Goal: Task Accomplishment & Management: Complete application form

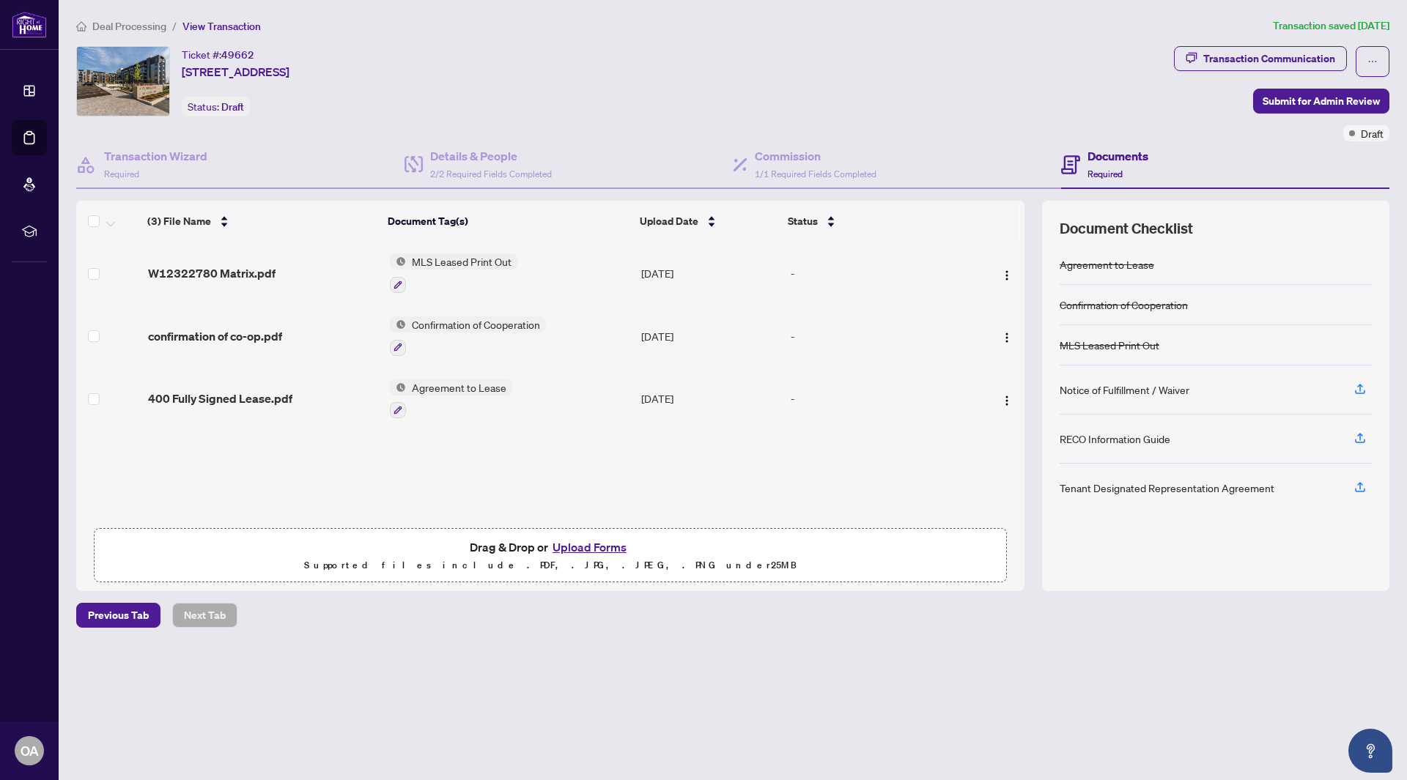
click at [116, 21] on span "Deal Processing" at bounding box center [129, 26] width 74 height 13
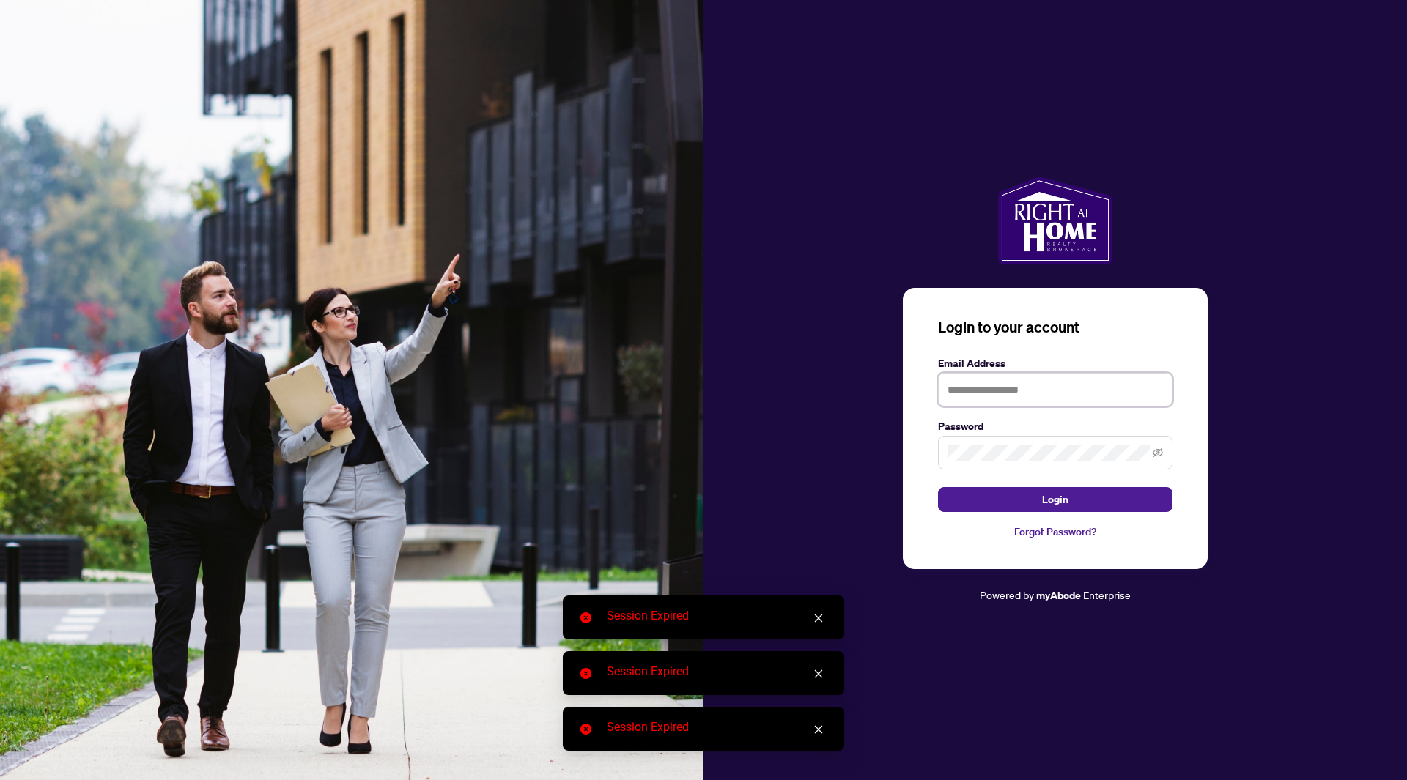
click at [1023, 397] on input "text" at bounding box center [1055, 390] width 234 height 34
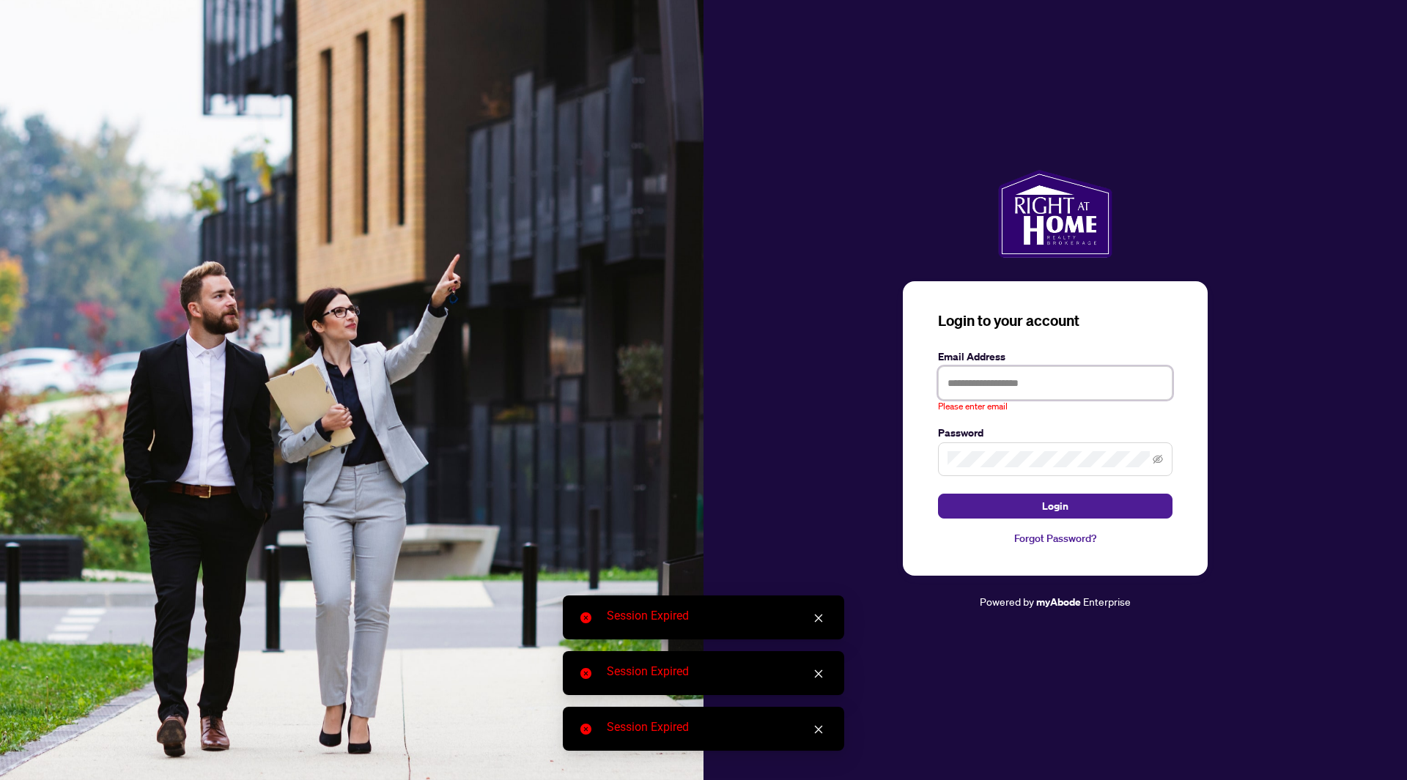
type input "**********"
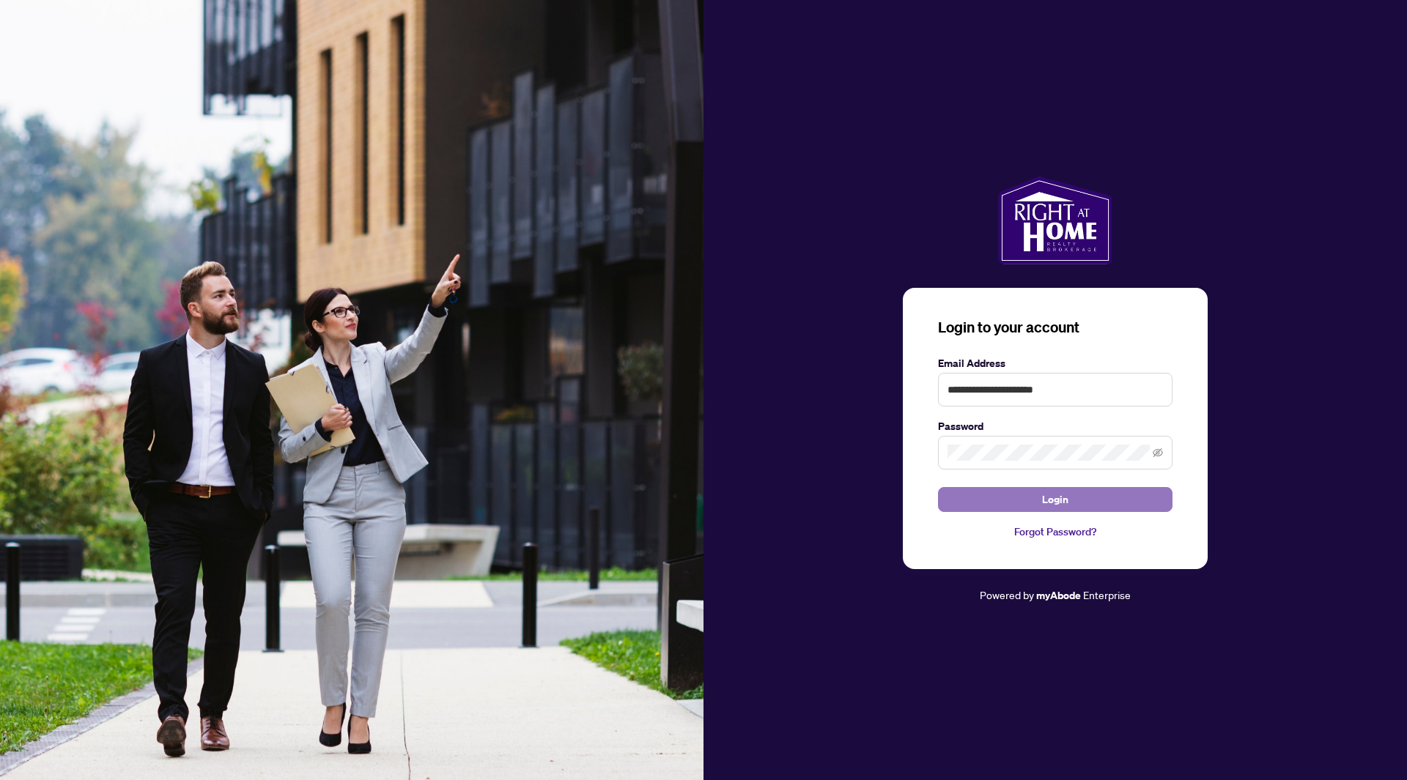
click at [1045, 490] on span "Login" at bounding box center [1055, 499] width 26 height 23
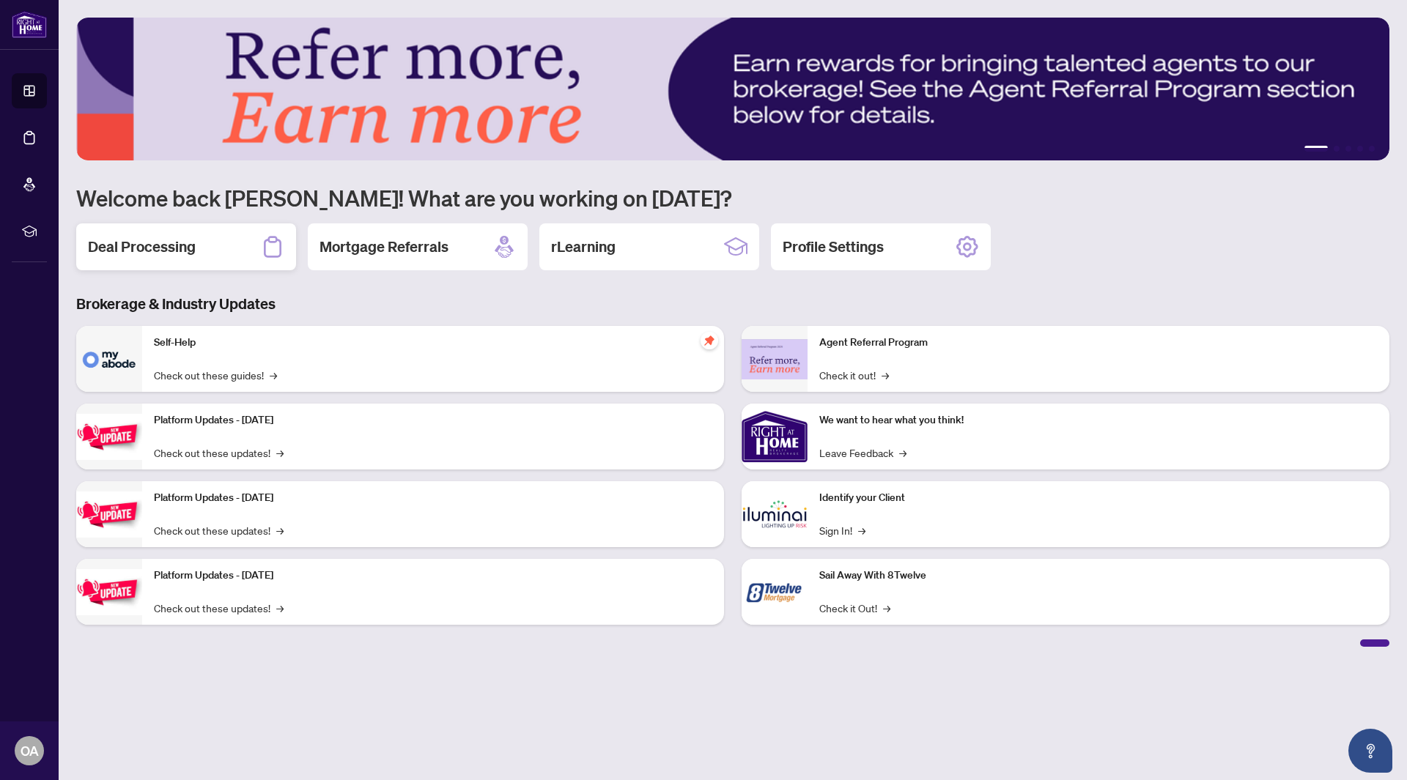
click at [214, 237] on div "Deal Processing" at bounding box center [186, 246] width 220 height 47
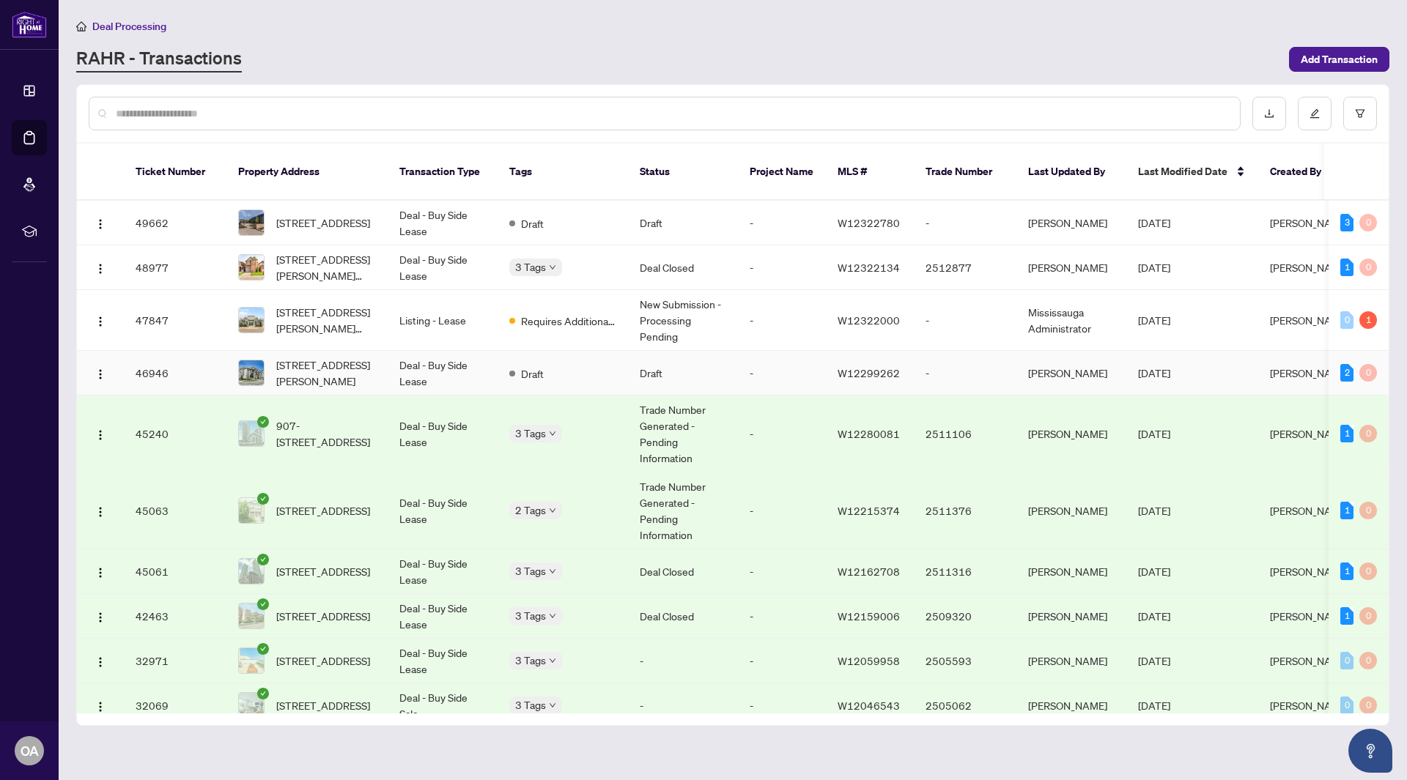
click at [316, 357] on span "[STREET_ADDRESS][PERSON_NAME]" at bounding box center [326, 373] width 100 height 32
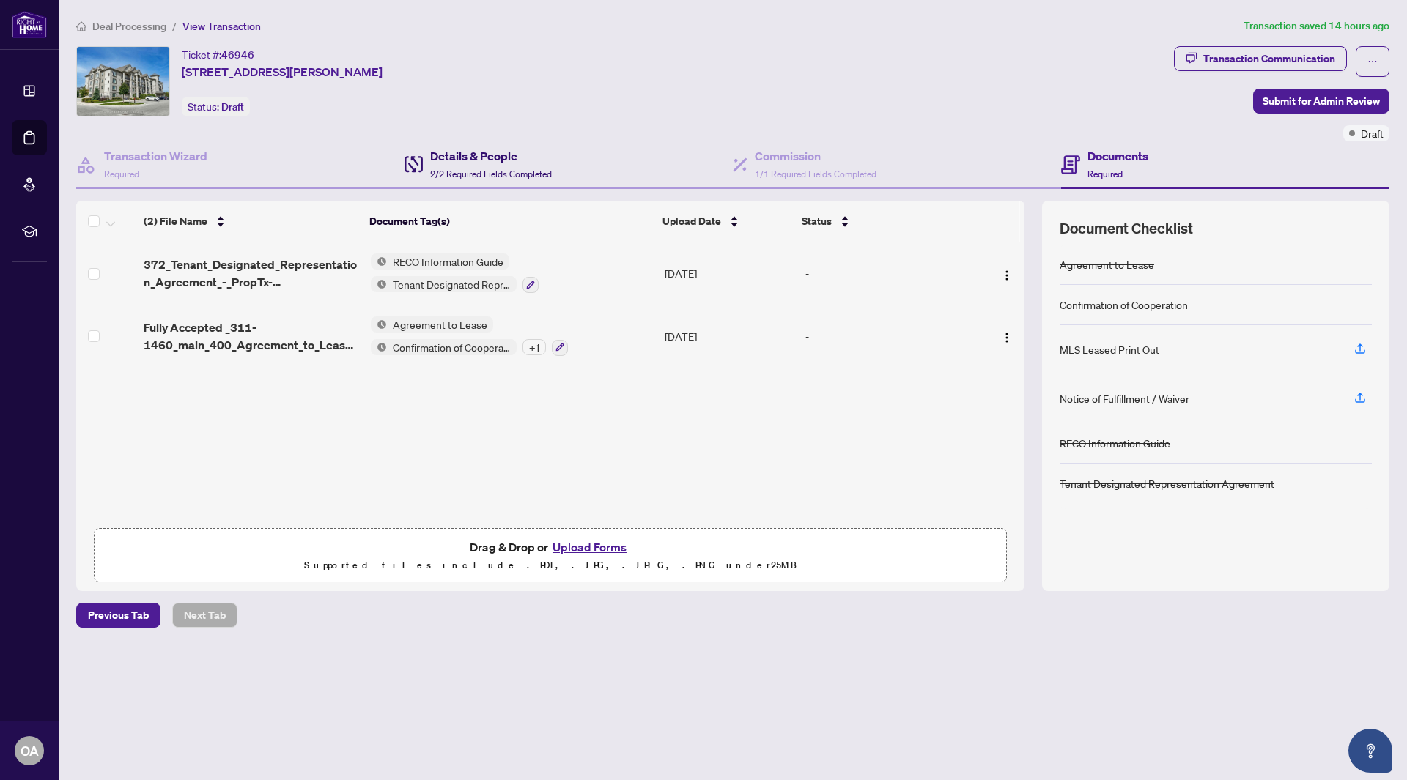
click at [430, 156] on h4 "Details & People" at bounding box center [491, 156] width 122 height 18
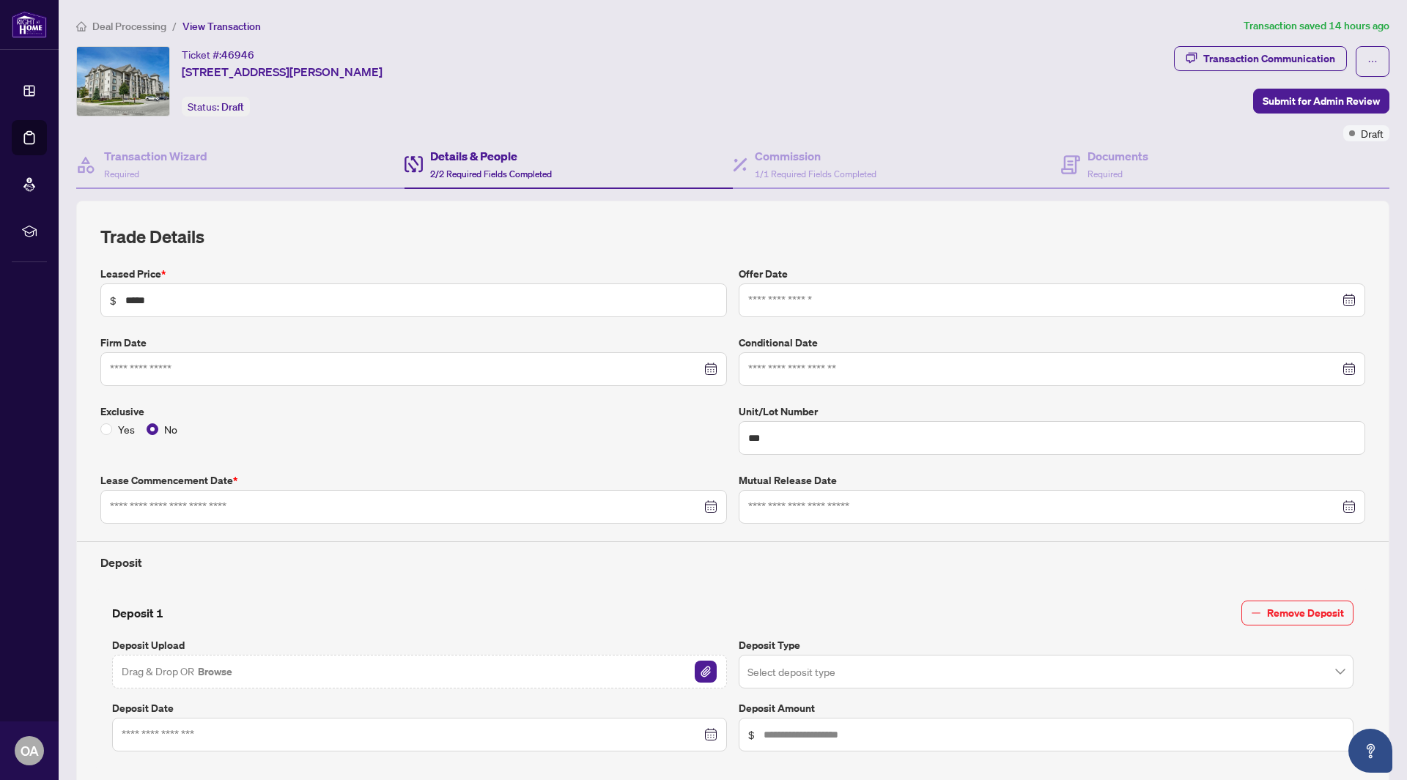
type input "**********"
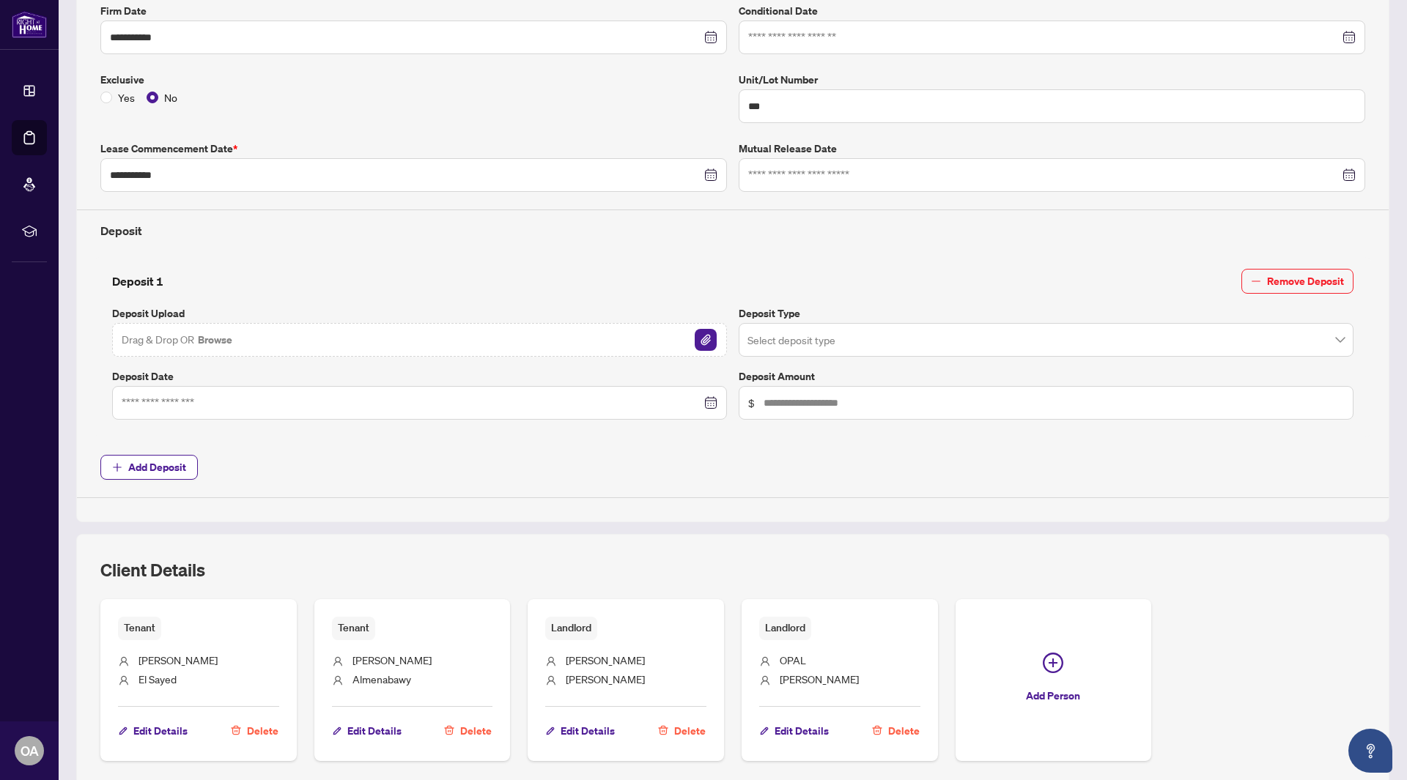
scroll to position [333, 0]
click at [181, 675] on li "El Sayed" at bounding box center [198, 679] width 161 height 19
click at [695, 345] on img "button" at bounding box center [706, 339] width 22 height 22
click at [818, 349] on input "search" at bounding box center [1039, 341] width 584 height 32
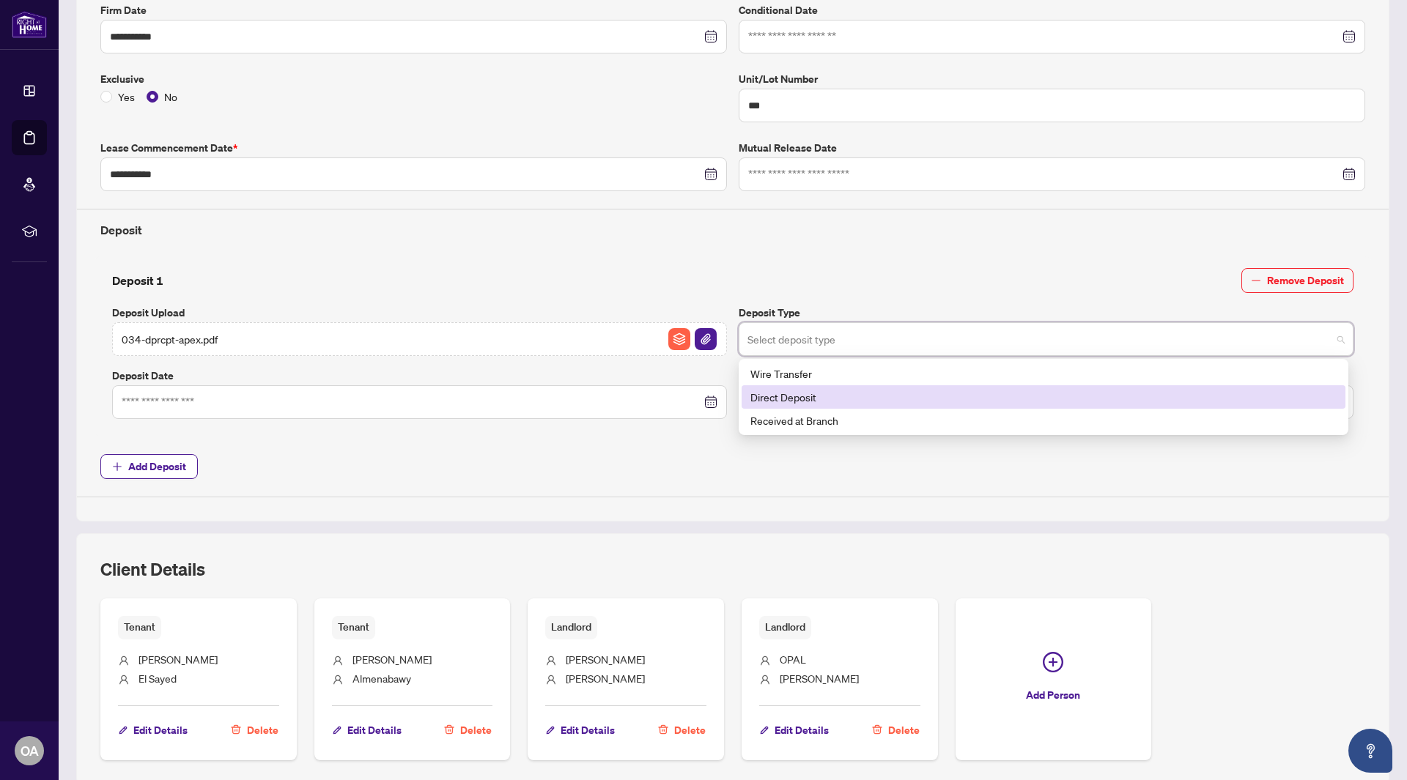
click at [825, 393] on div "Direct Deposit" at bounding box center [1043, 397] width 586 height 16
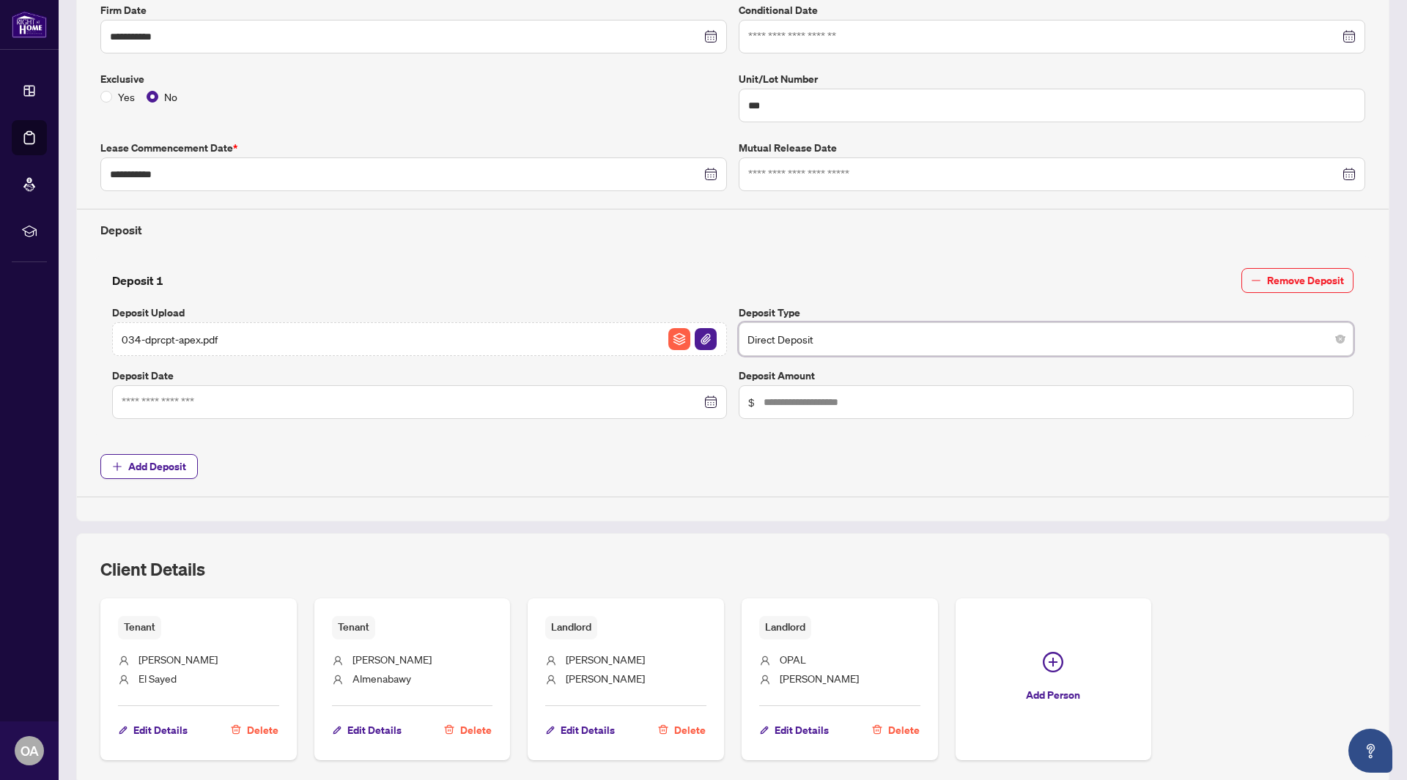
click at [419, 390] on div at bounding box center [419, 402] width 615 height 34
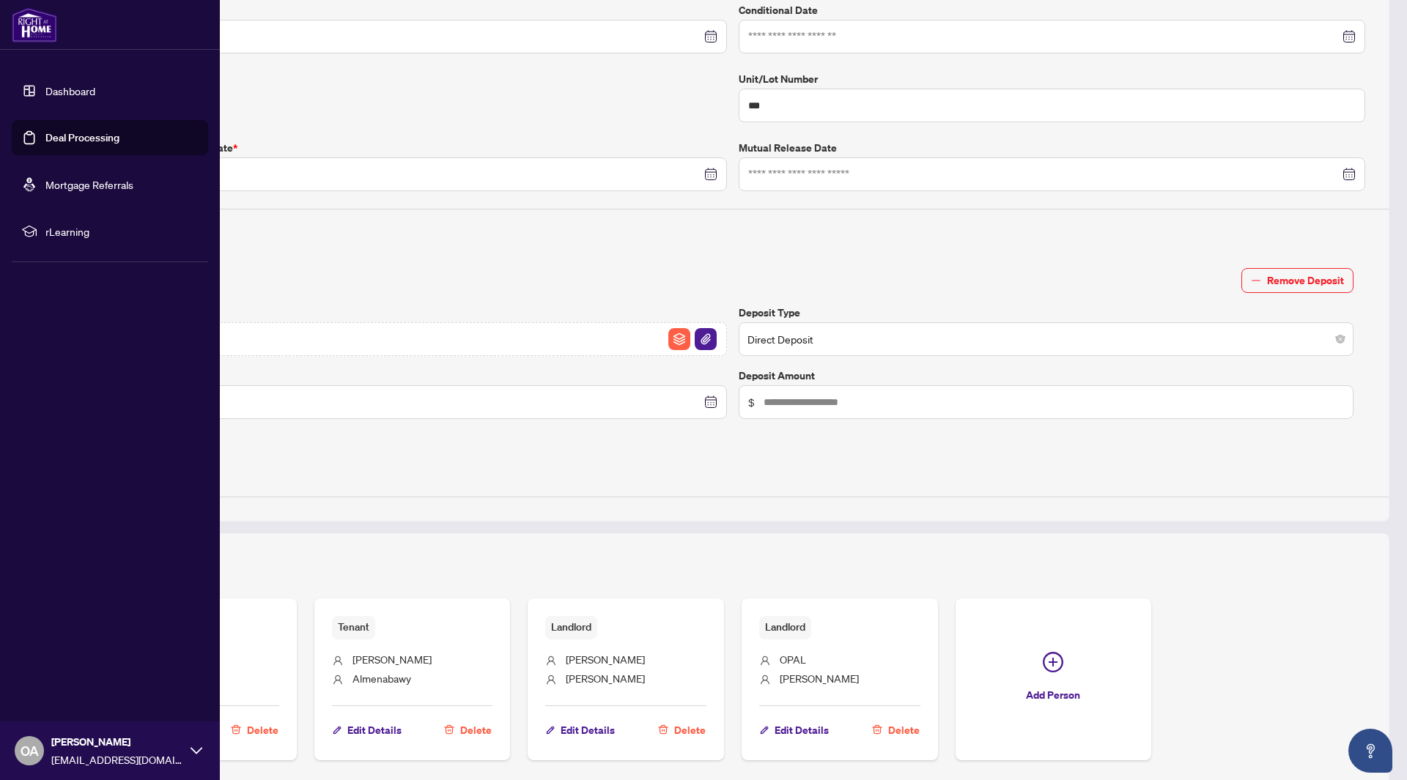
click at [55, 445] on div "Dashboard Deal Processing Mortgage Referrals rLearning OA [PERSON_NAME] [EMAIL_…" at bounding box center [110, 390] width 220 height 780
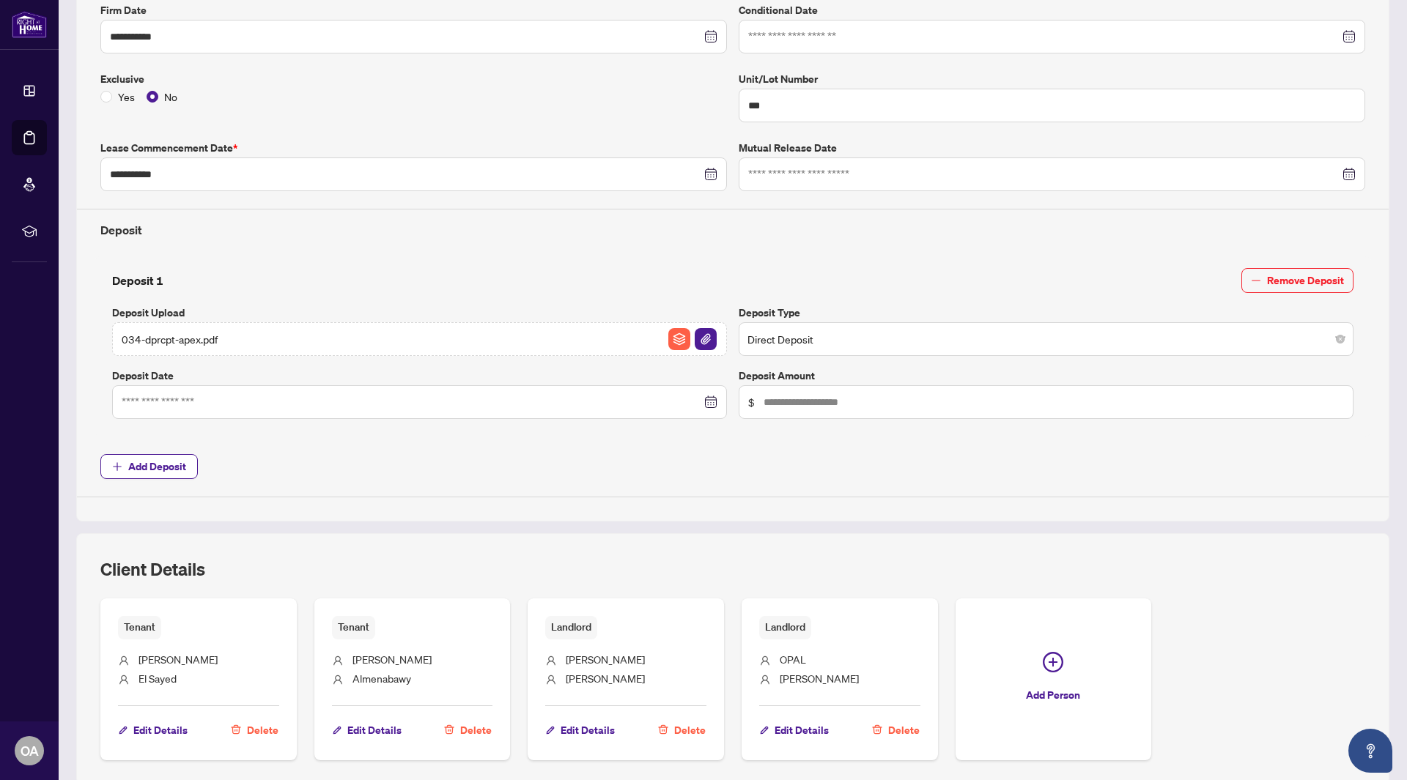
click at [549, 357] on div "Deposit 1 Remove Deposit Deposit Upload 034-dprcpt-apex.pdf Deposit Type Direct…" at bounding box center [732, 343] width 1253 height 151
click at [705, 400] on div at bounding box center [420, 402] width 596 height 16
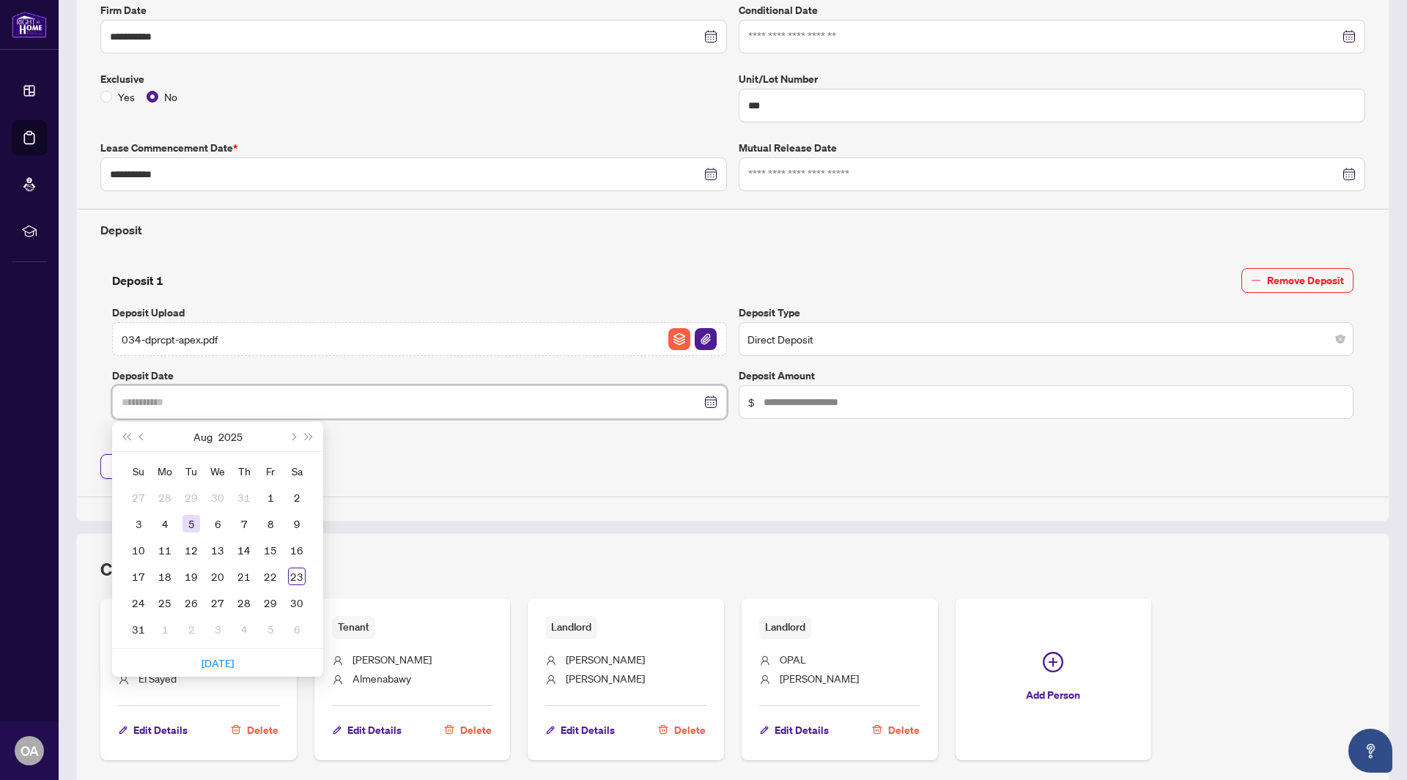
type input "**********"
click at [196, 520] on div "5" at bounding box center [191, 524] width 18 height 18
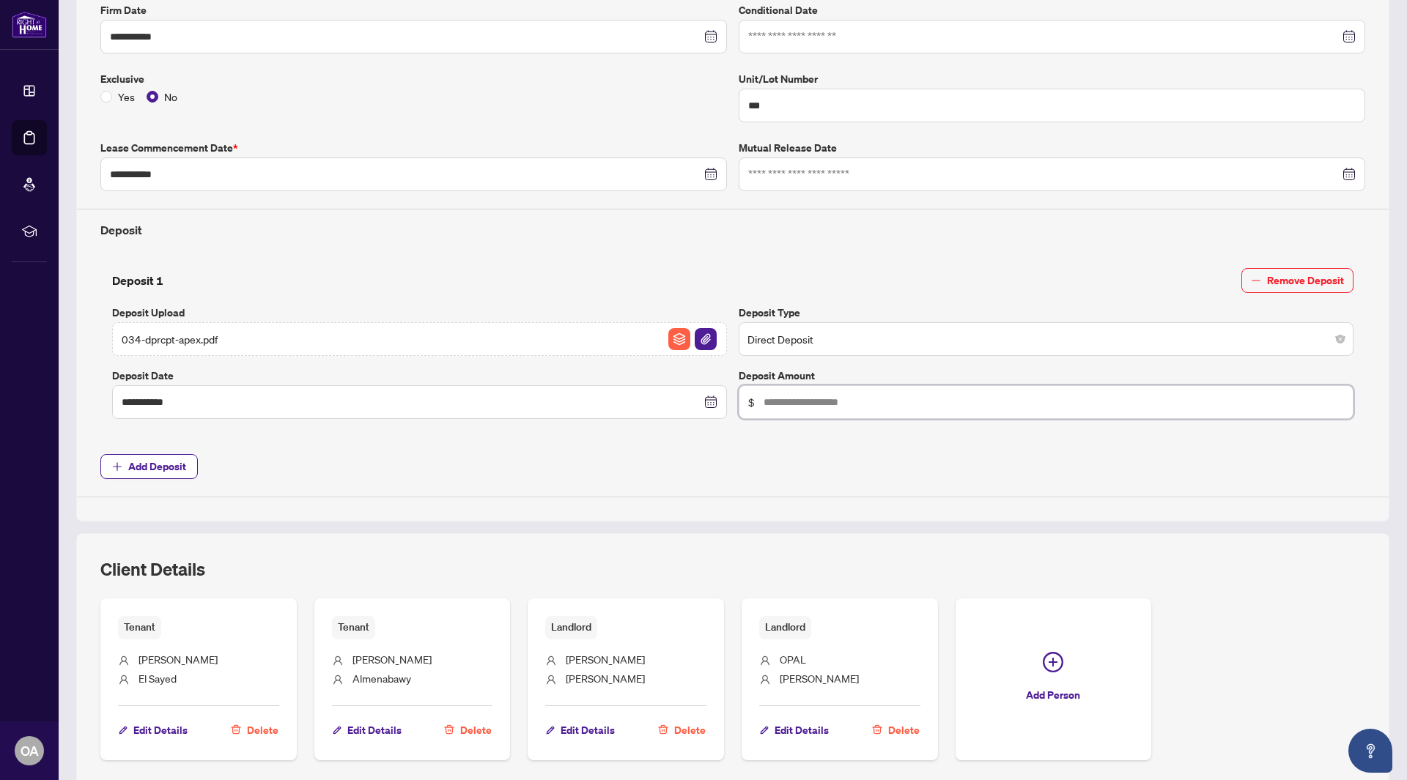
click at [922, 399] on input "text" at bounding box center [1053, 402] width 580 height 16
type input "*****"
click at [163, 462] on span "Add Deposit" at bounding box center [157, 466] width 58 height 23
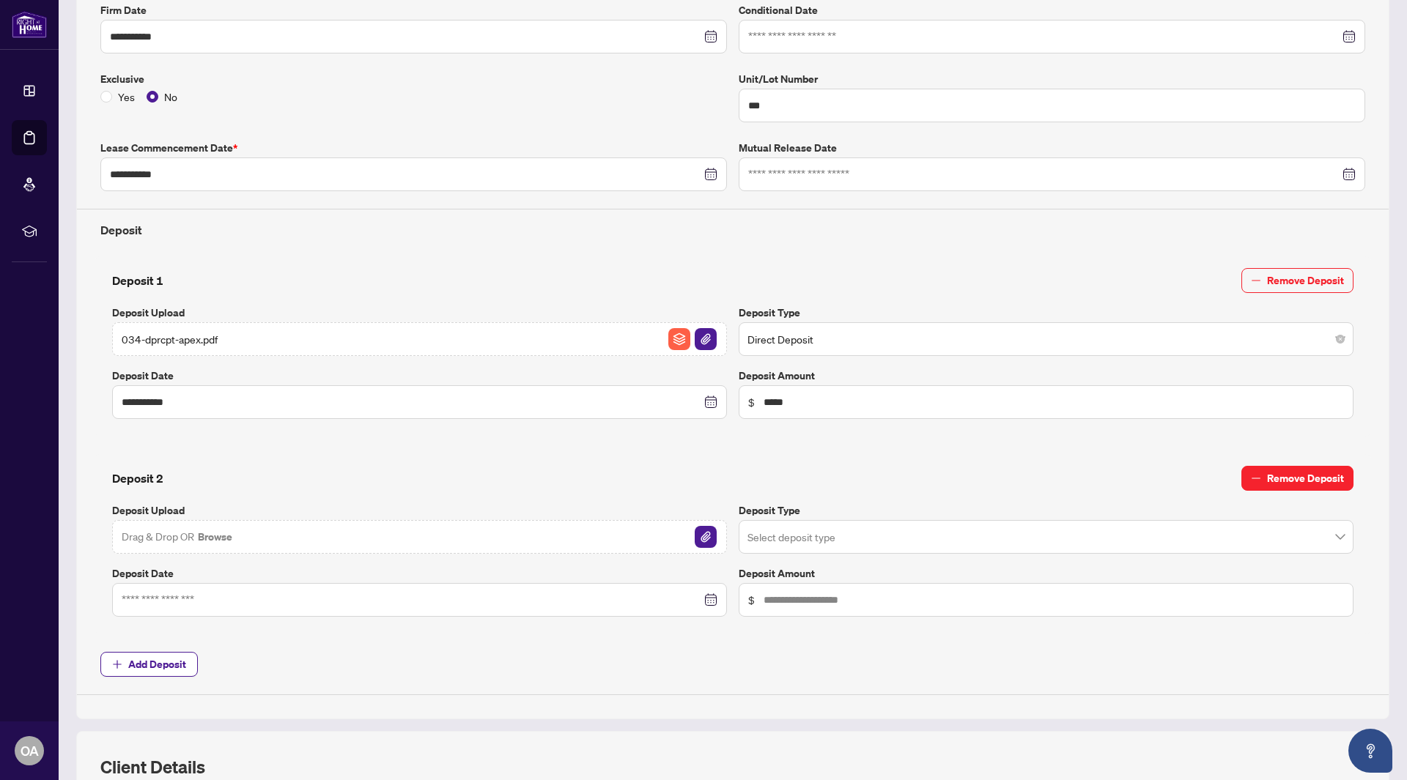
click at [1251, 481] on icon "minus" at bounding box center [1256, 478] width 10 height 10
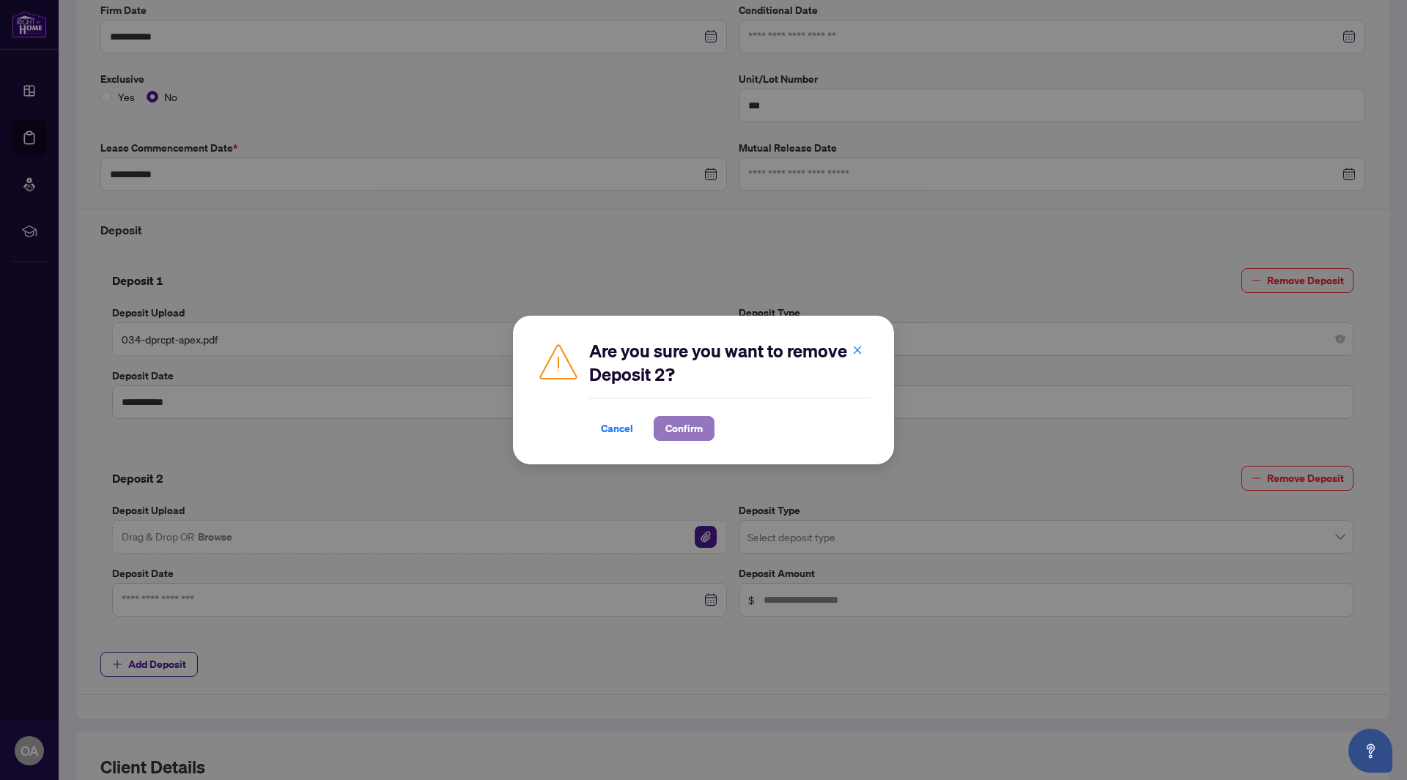
click at [681, 431] on span "Confirm" at bounding box center [683, 428] width 37 height 23
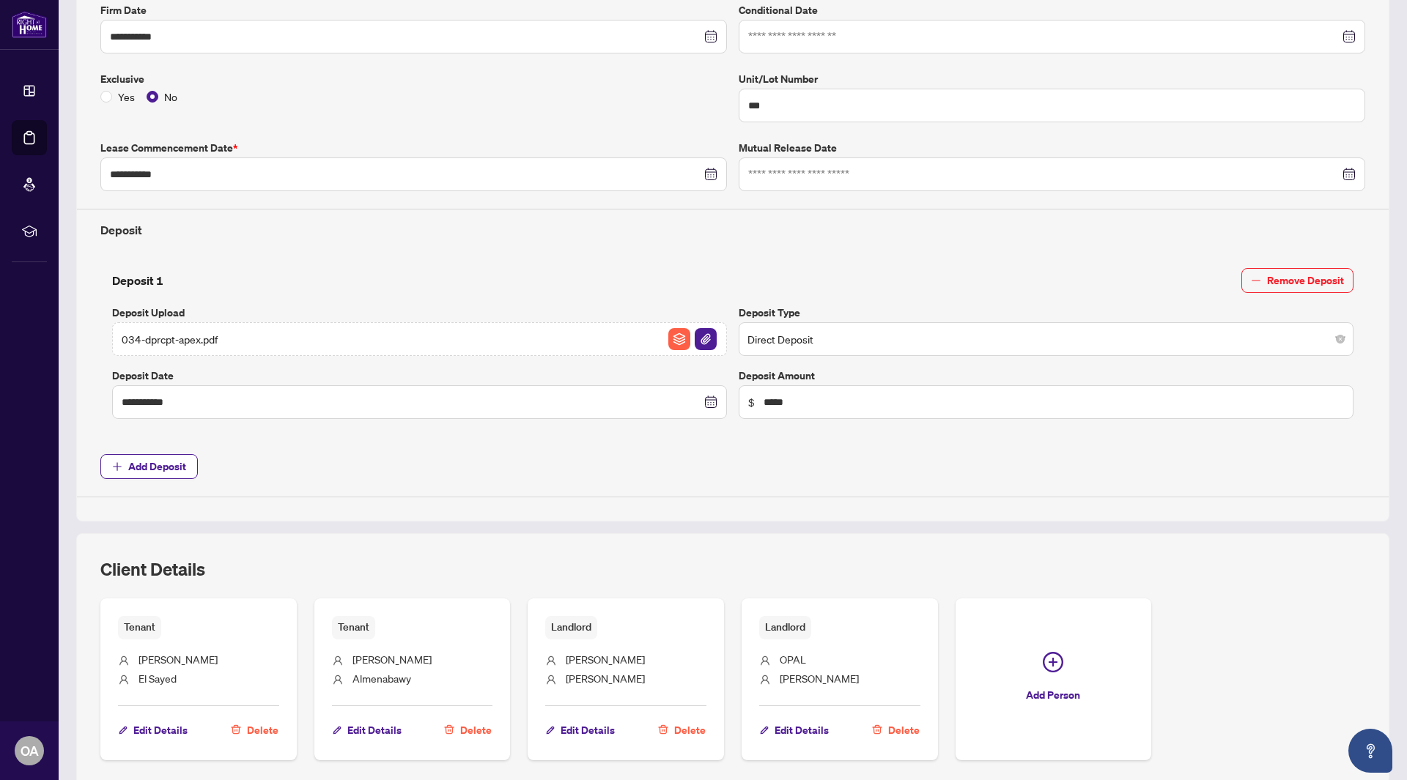
scroll to position [0, 0]
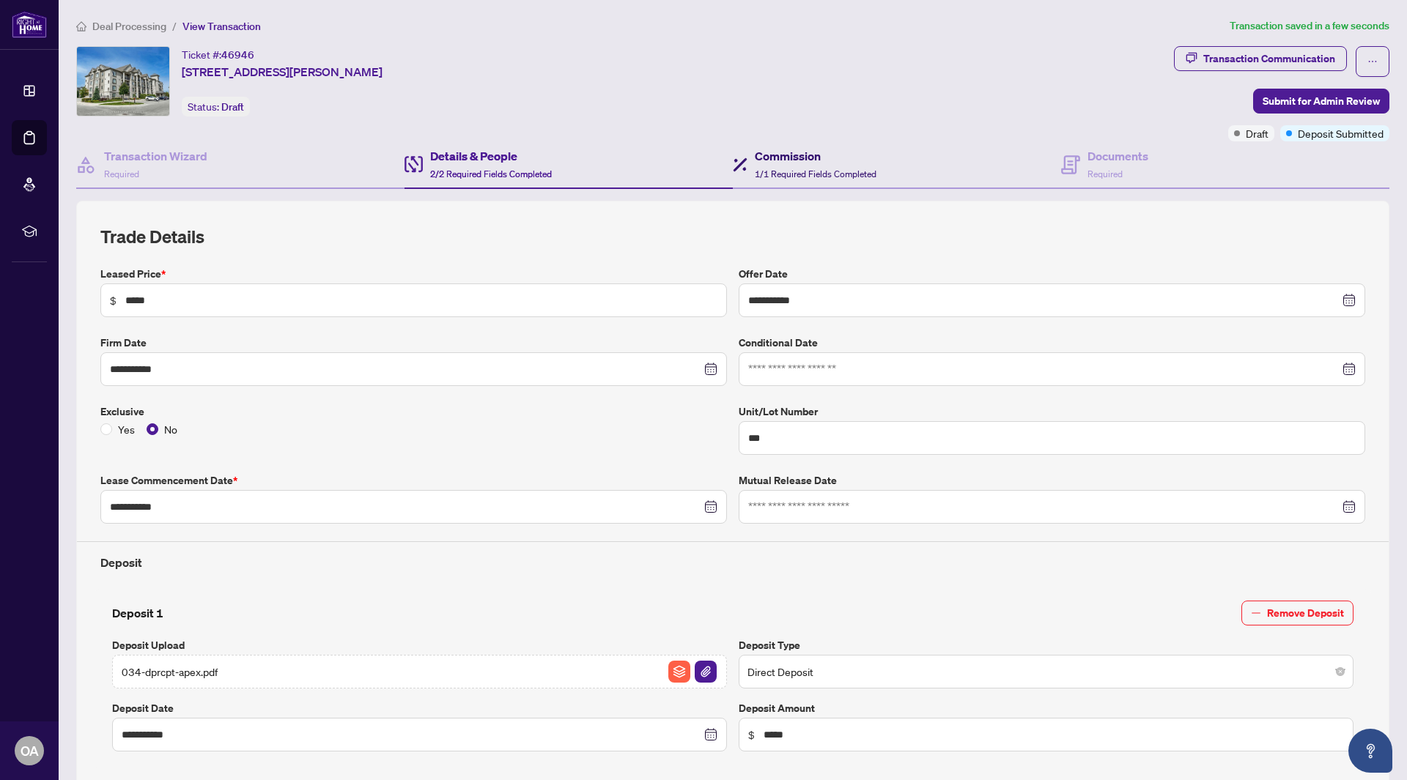
click at [844, 181] on div "Commission 1/1 Required Fields Completed" at bounding box center [816, 164] width 122 height 34
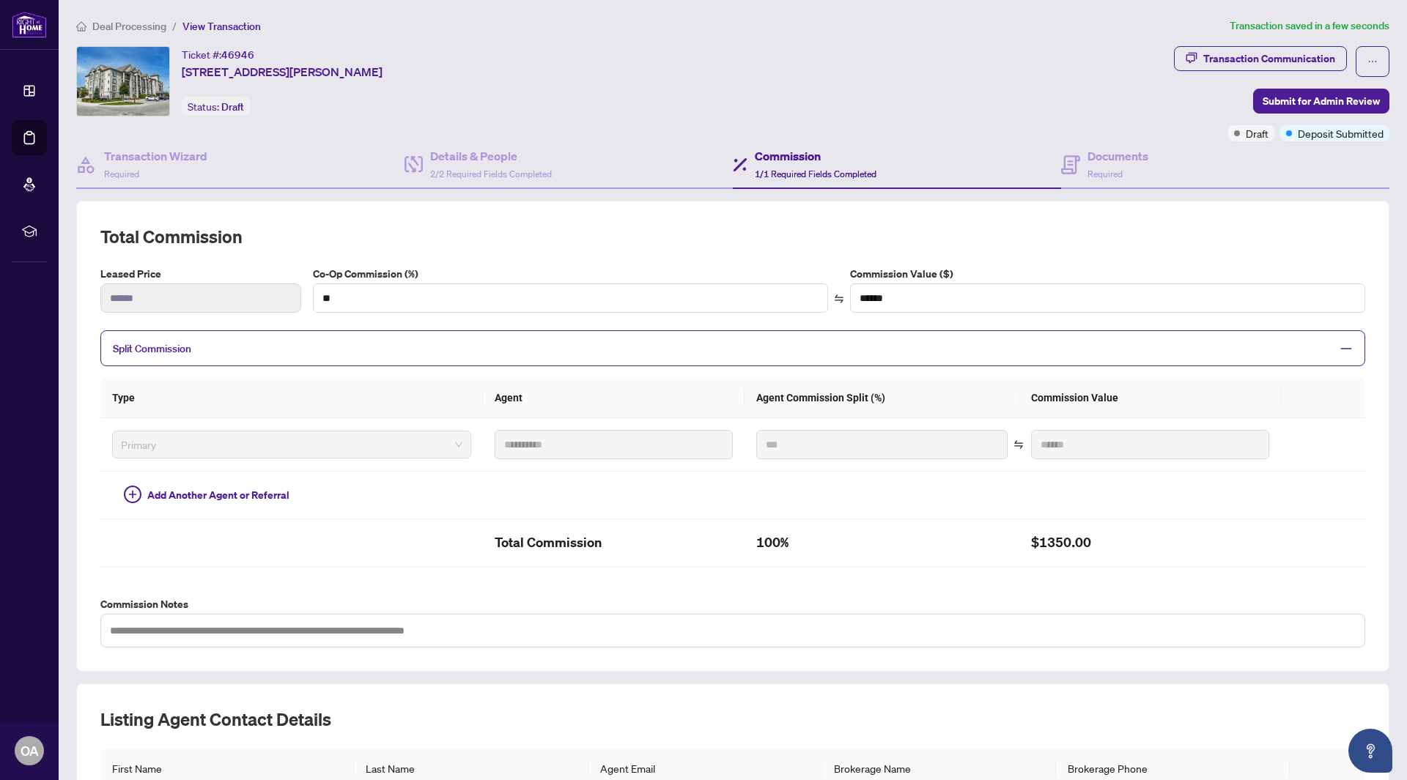
click at [859, 263] on div "**********" at bounding box center [732, 436] width 1264 height 423
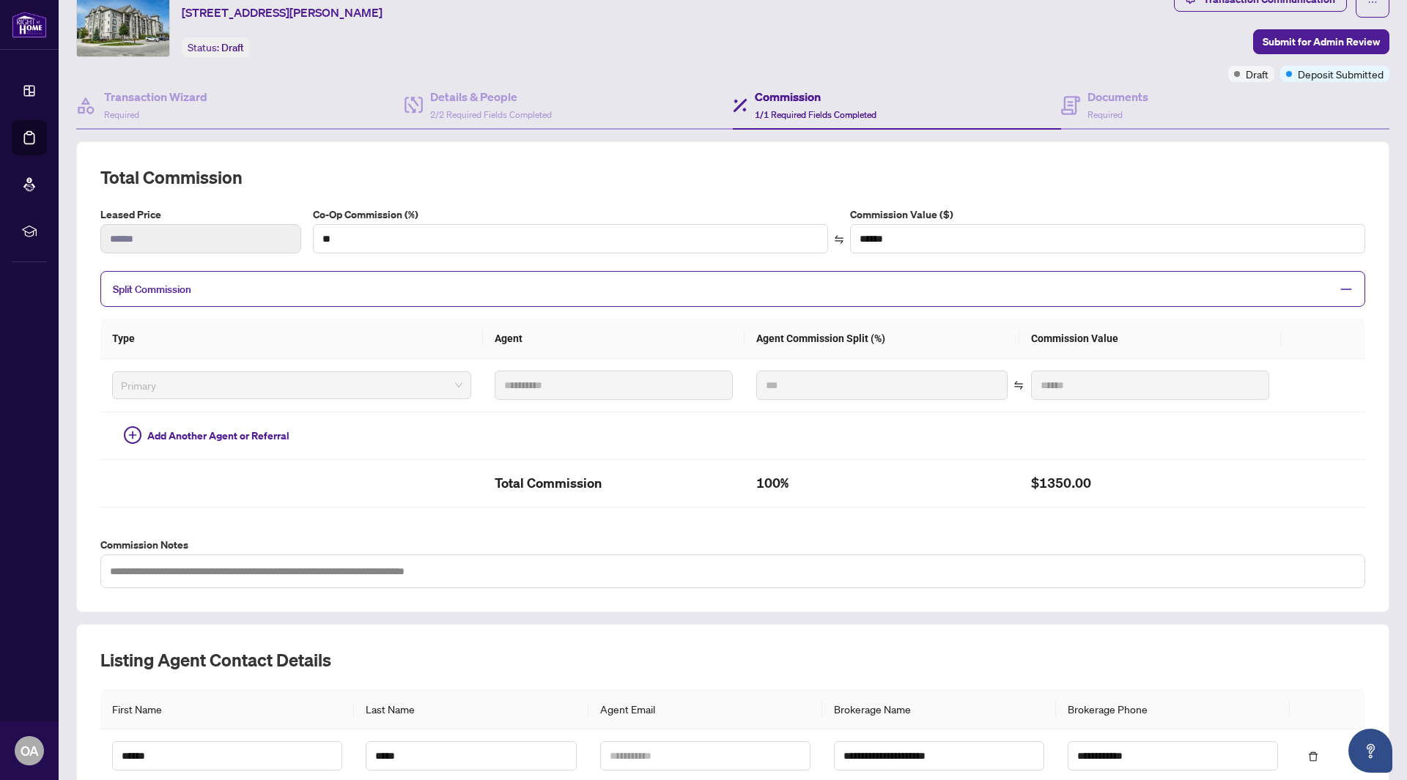
scroll to position [59, 0]
click at [1124, 98] on h4 "Documents" at bounding box center [1117, 98] width 61 height 18
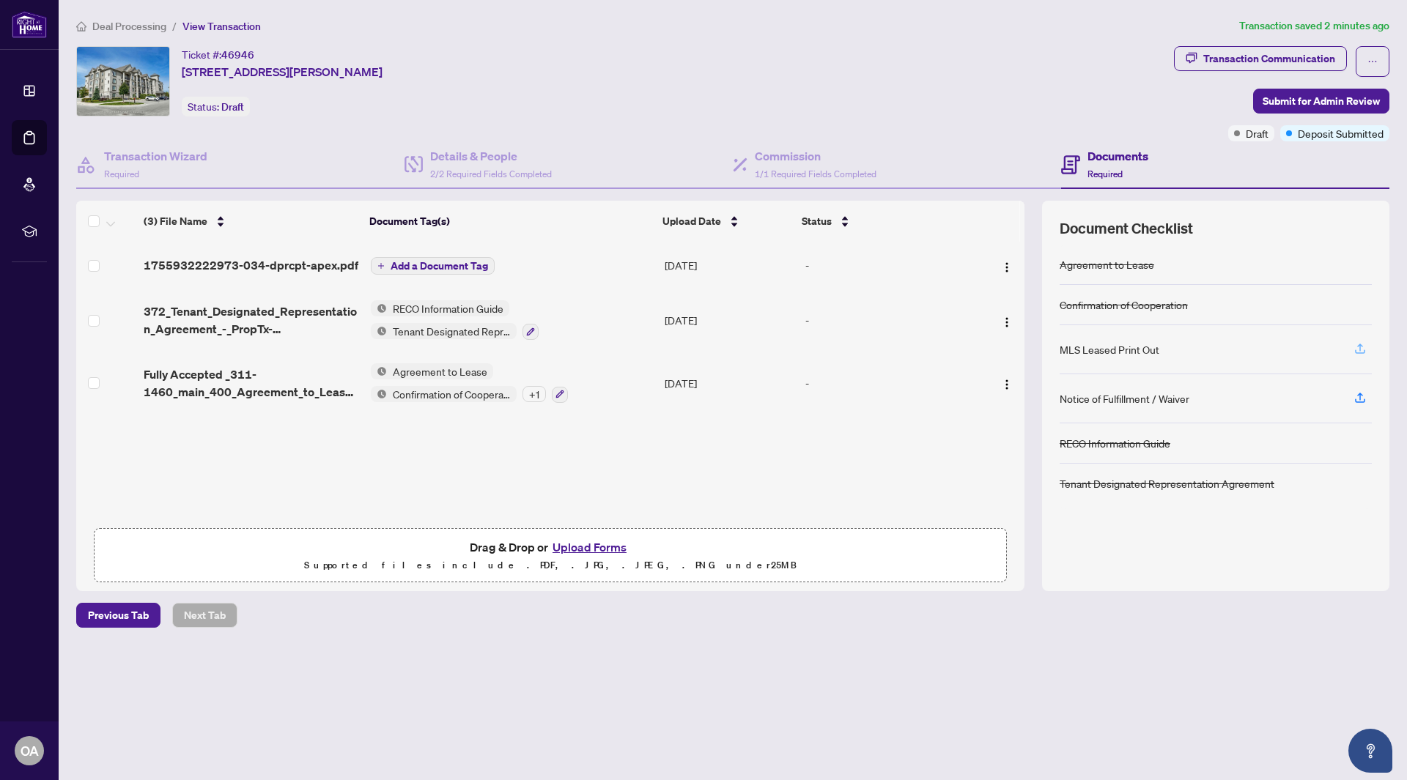
click at [1352, 351] on button "button" at bounding box center [1359, 349] width 23 height 25
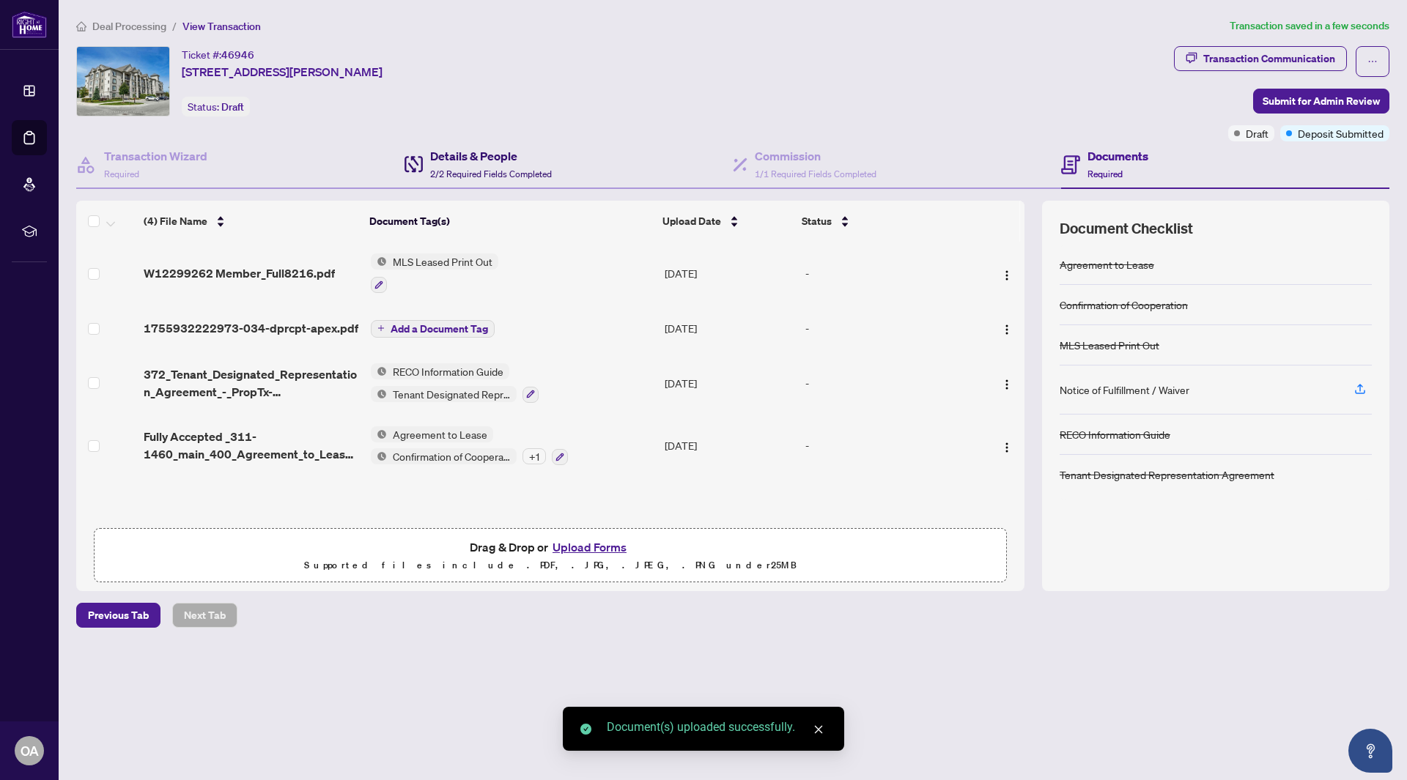
click at [458, 152] on h4 "Details & People" at bounding box center [491, 156] width 122 height 18
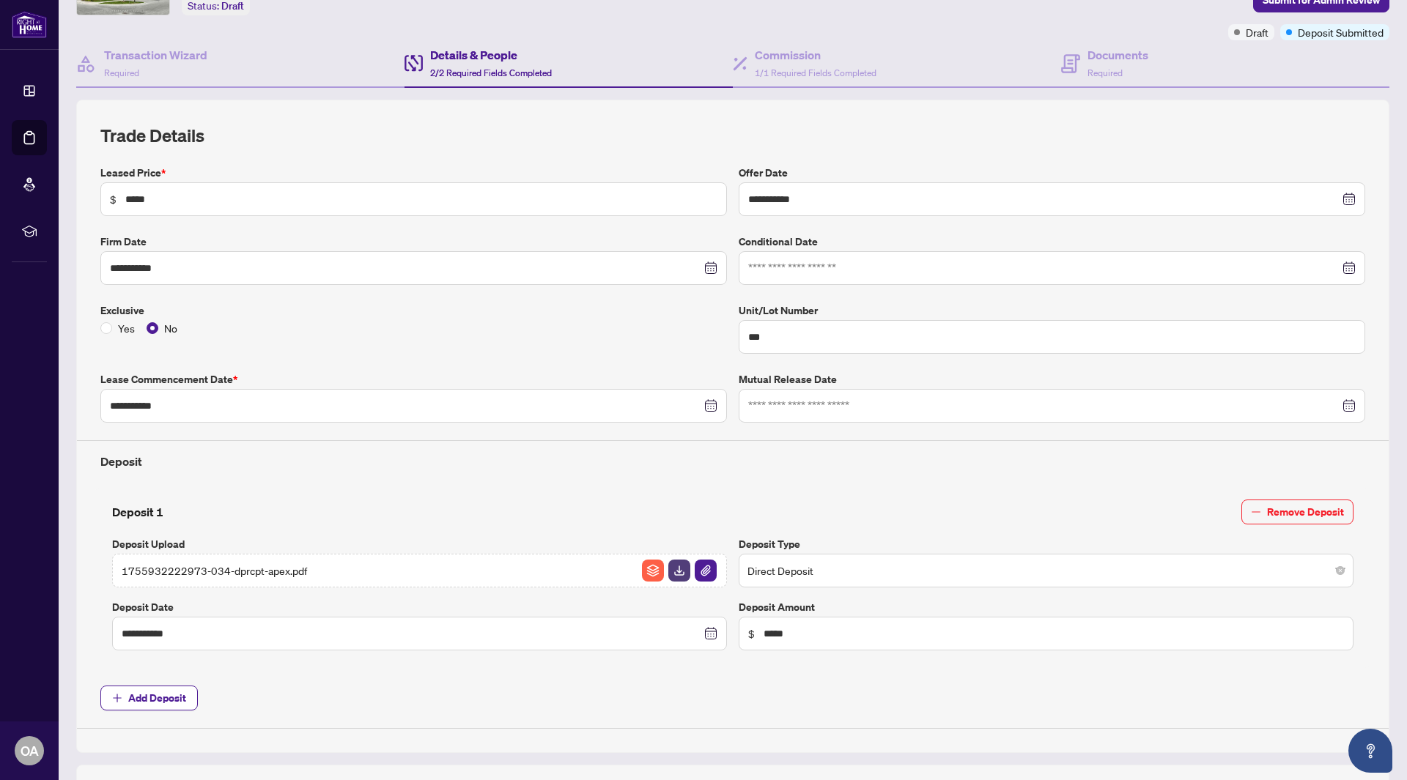
scroll to position [99, 0]
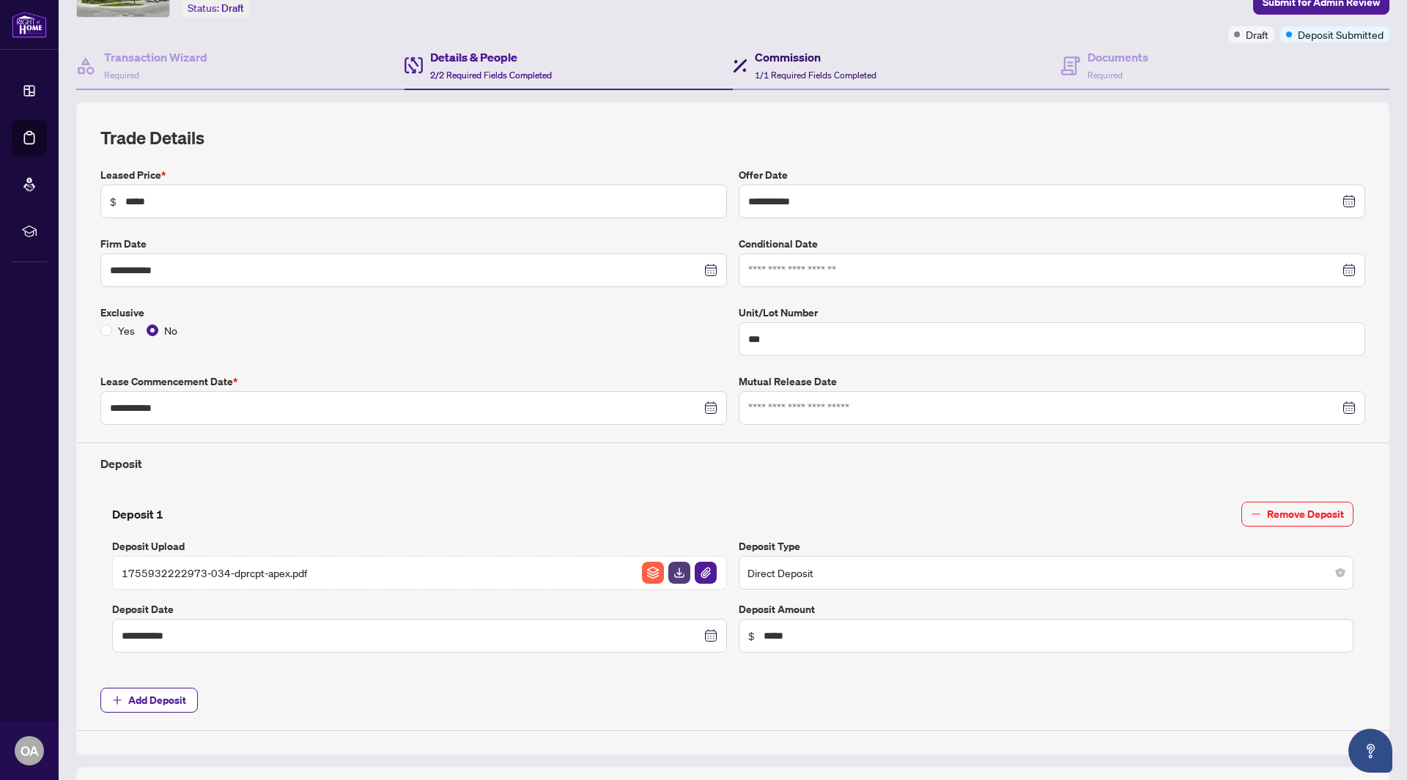
click at [810, 54] on h4 "Commission" at bounding box center [816, 57] width 122 height 18
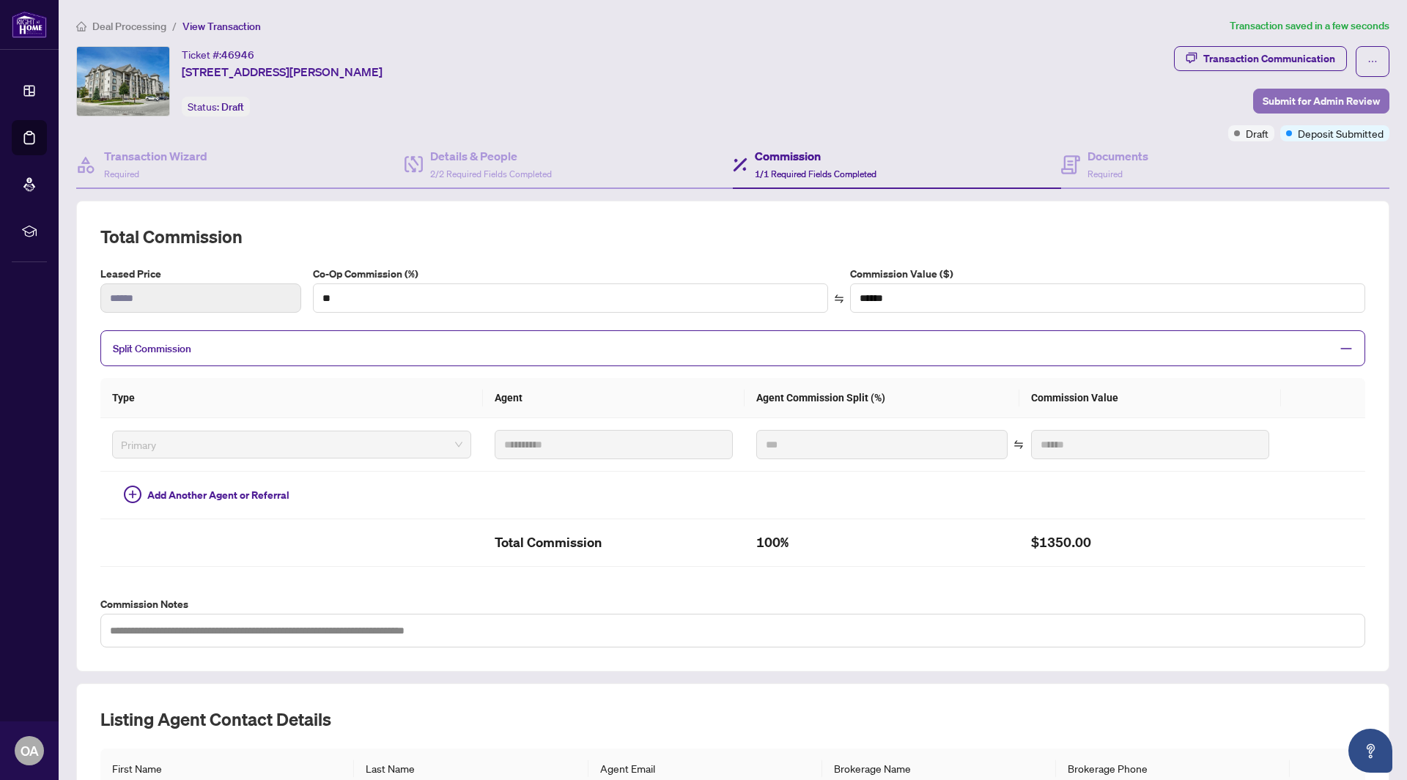
click at [1300, 103] on span "Submit for Admin Review" at bounding box center [1320, 100] width 117 height 23
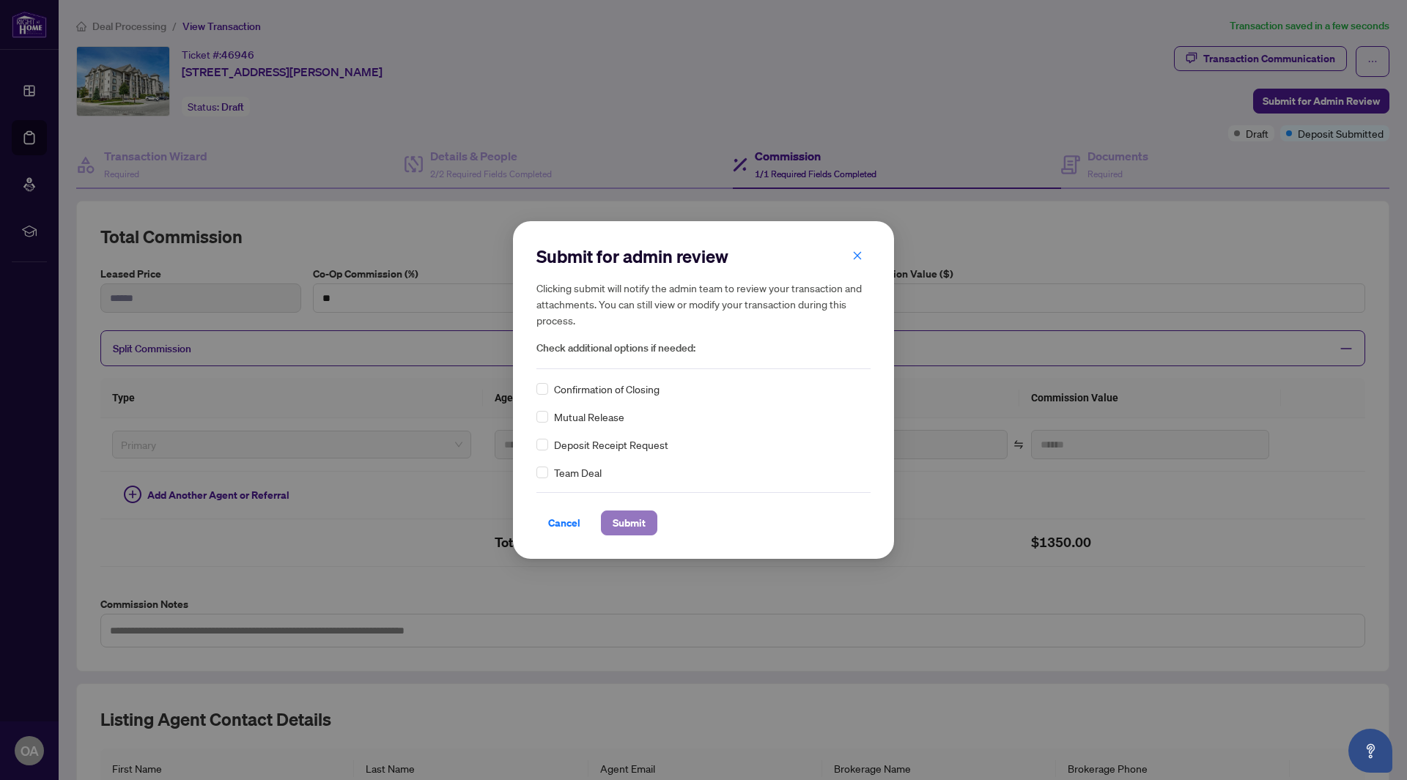
click at [642, 524] on span "Submit" at bounding box center [628, 522] width 33 height 23
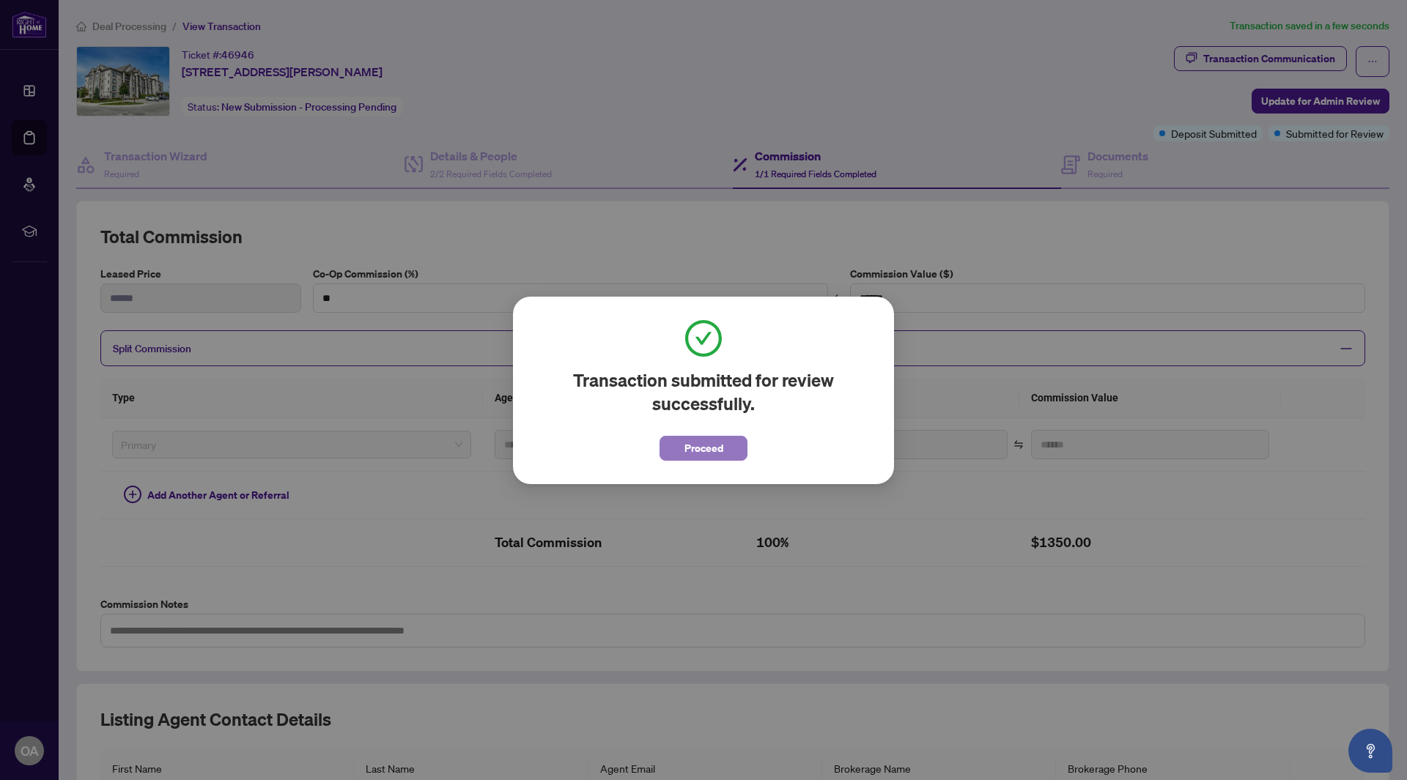
click at [684, 441] on span "Proceed" at bounding box center [703, 448] width 39 height 23
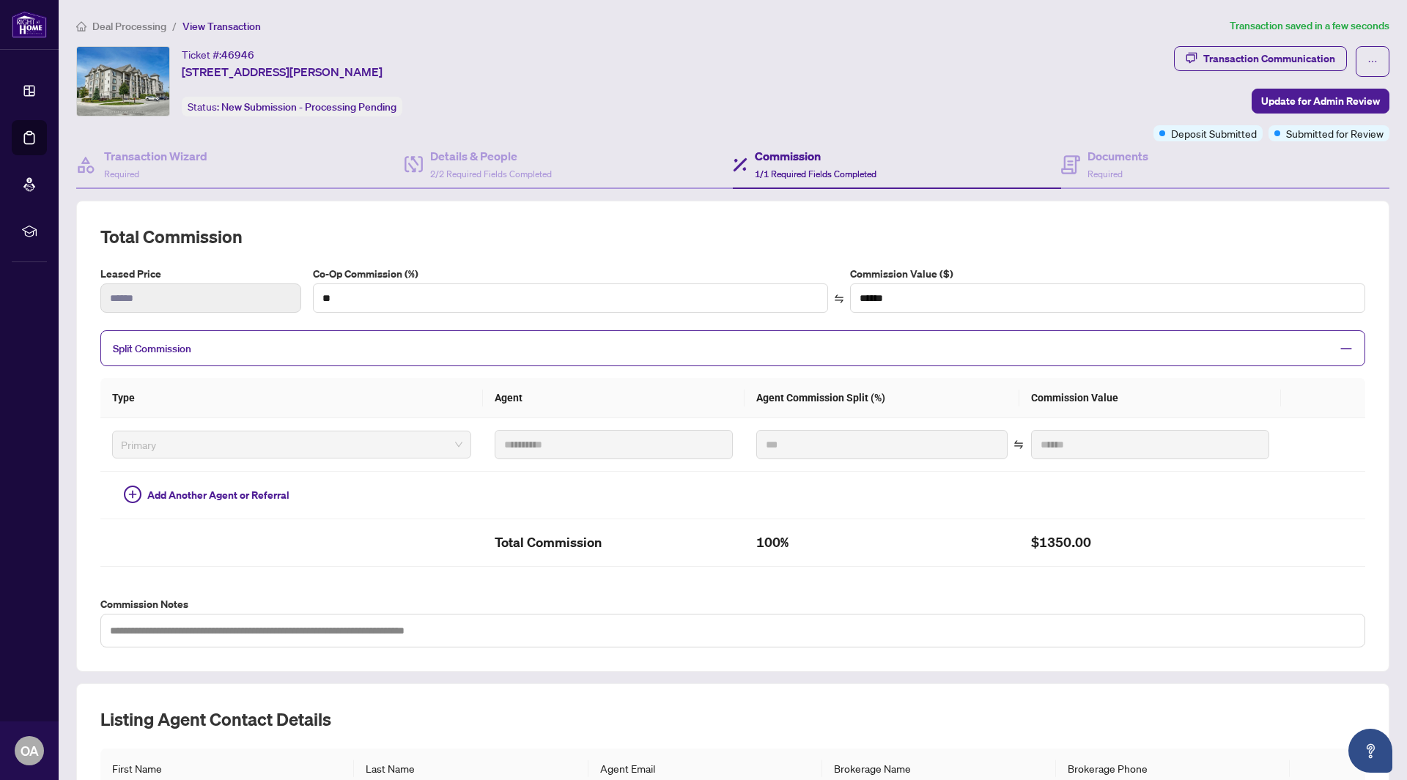
click at [95, 29] on span "Deal Processing" at bounding box center [129, 26] width 74 height 13
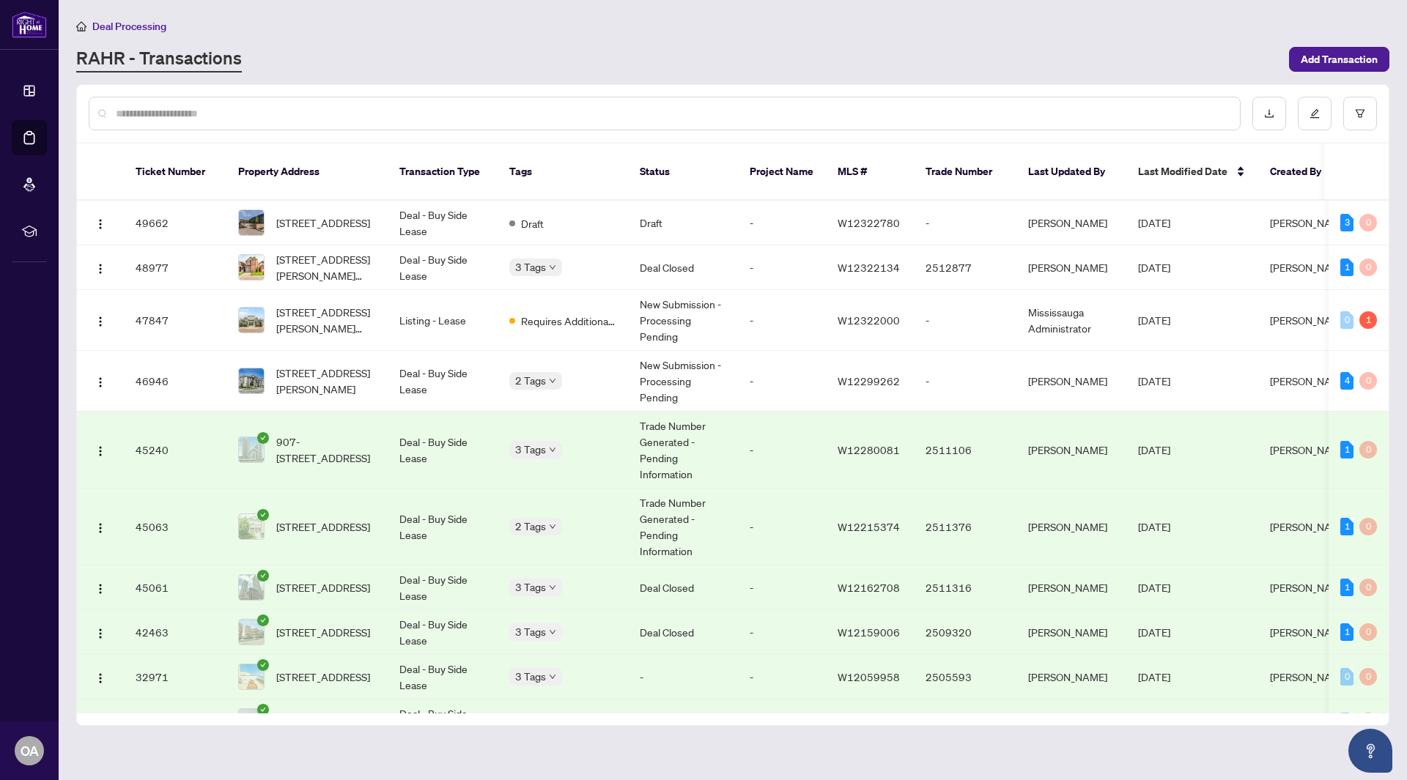
click at [104, 20] on span "Deal Processing" at bounding box center [129, 26] width 74 height 13
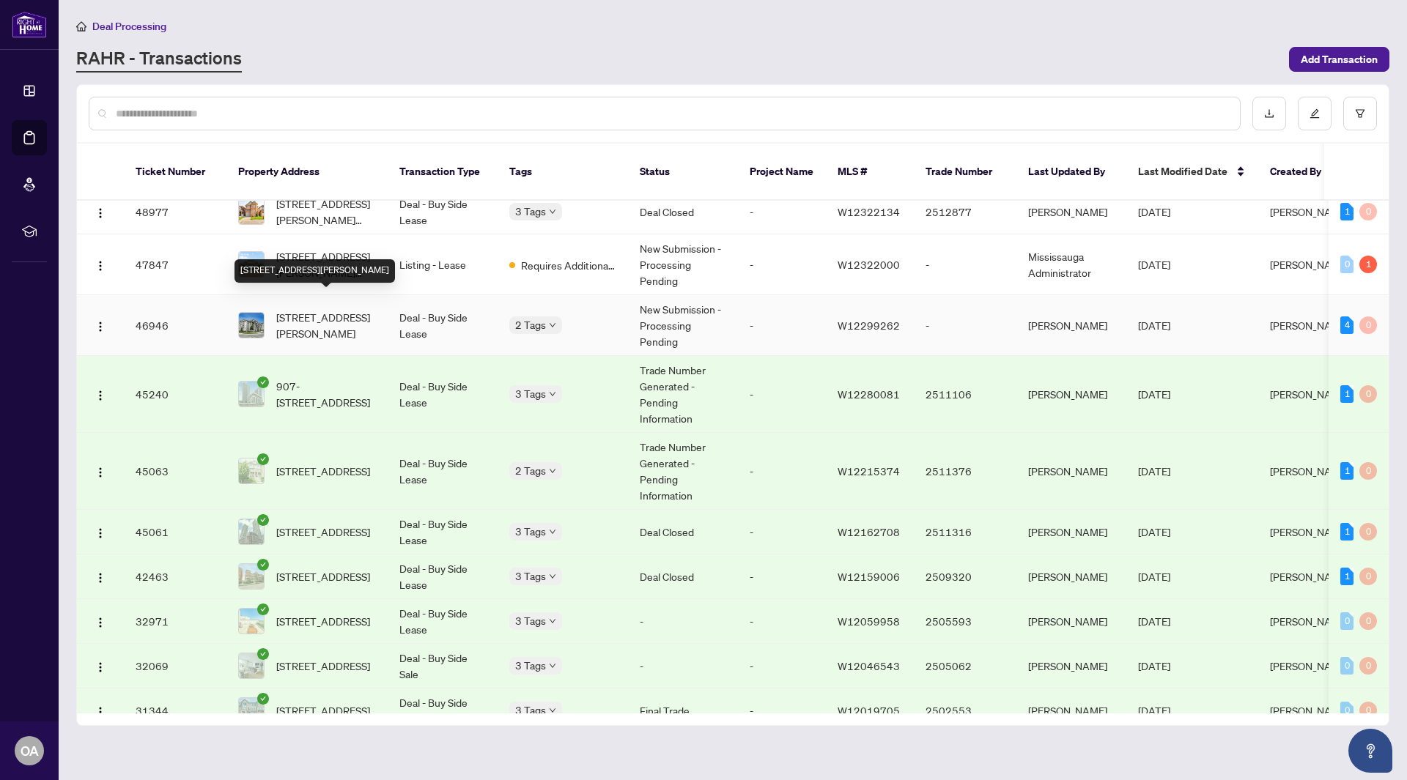
scroll to position [56, 0]
